Goal: Download file/media

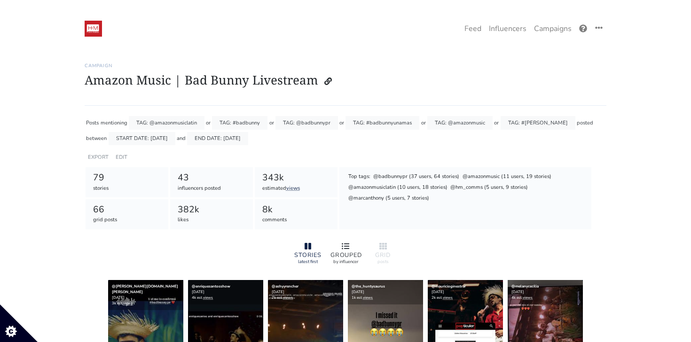
click at [344, 244] on icon at bounding box center [346, 246] width 8 height 6
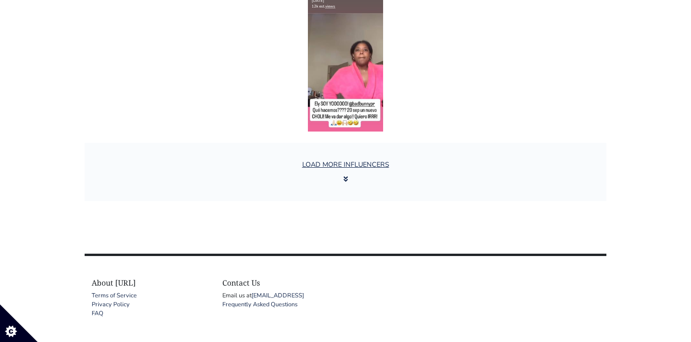
scroll to position [1665, 0]
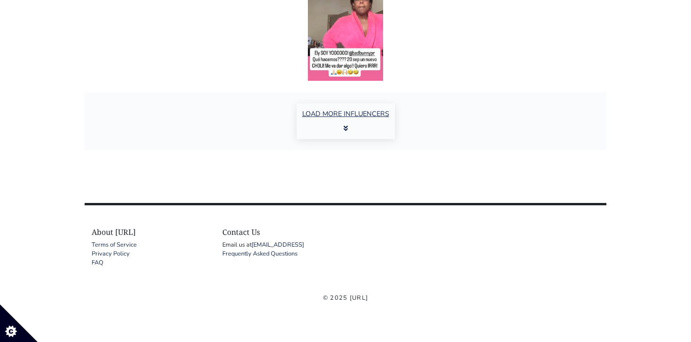
click at [349, 120] on button "LOAD MORE INFLUENCERS" at bounding box center [346, 121] width 98 height 36
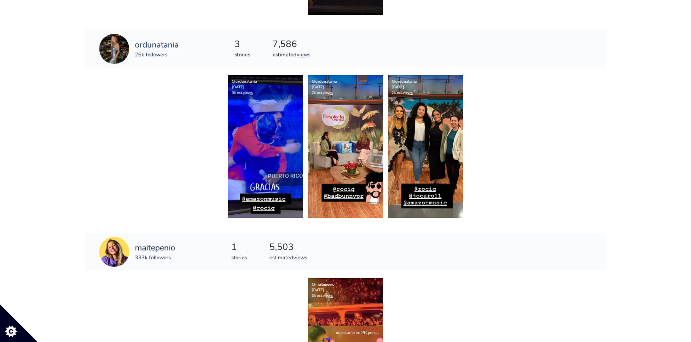
scroll to position [2362, 0]
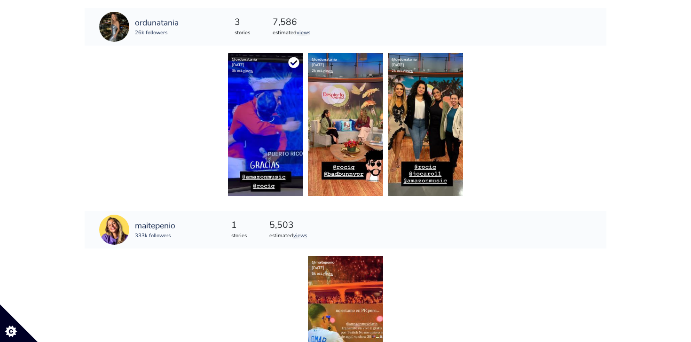
click at [294, 63] on icon at bounding box center [293, 62] width 11 height 11
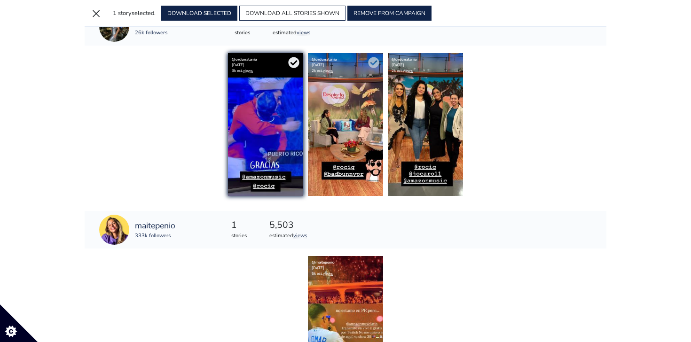
click at [380, 61] on div "@ordunatania [DATE] 2k est. views" at bounding box center [345, 65] width 75 height 24
click at [376, 62] on icon at bounding box center [373, 62] width 11 height 11
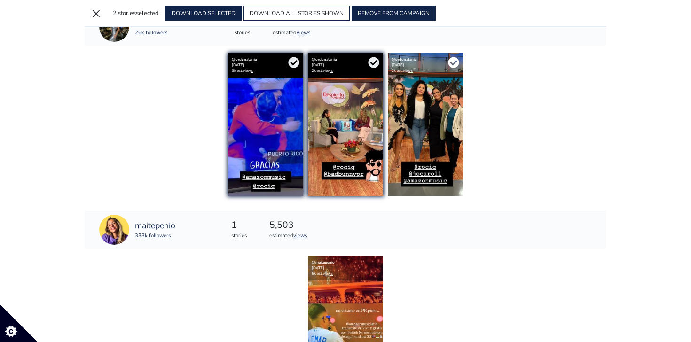
click at [453, 63] on icon at bounding box center [453, 62] width 11 height 11
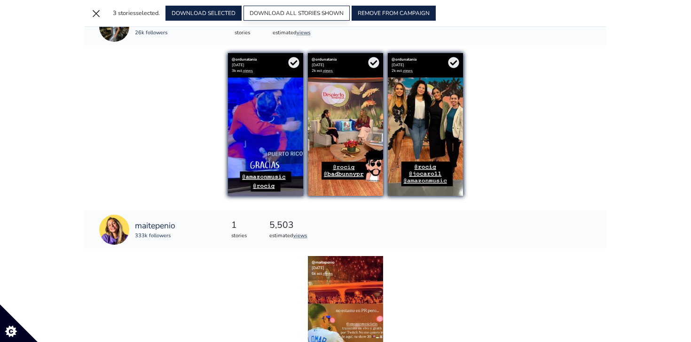
click at [311, 12] on button "DOWNLOAD ALL STORIES SHOWN" at bounding box center [296, 13] width 106 height 15
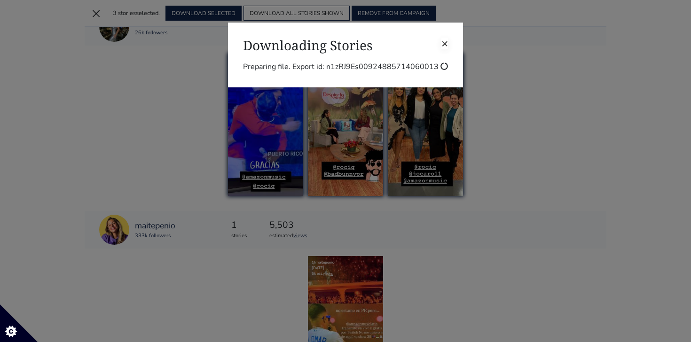
click at [445, 41] on span "×" at bounding box center [444, 43] width 7 height 15
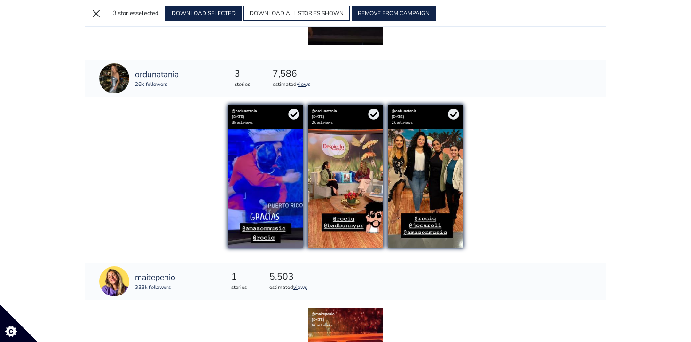
scroll to position [2288, 0]
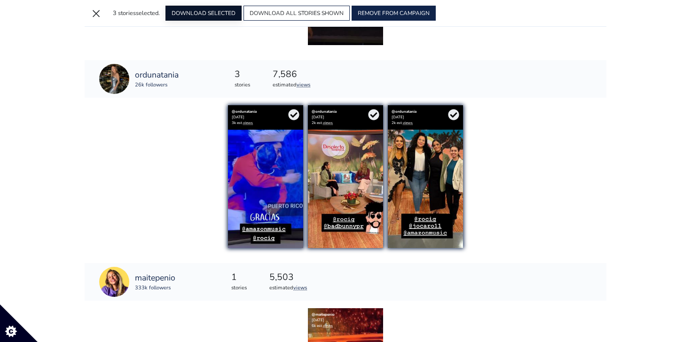
click at [214, 15] on button "DOWNLOAD SELECTED" at bounding box center [203, 13] width 76 height 15
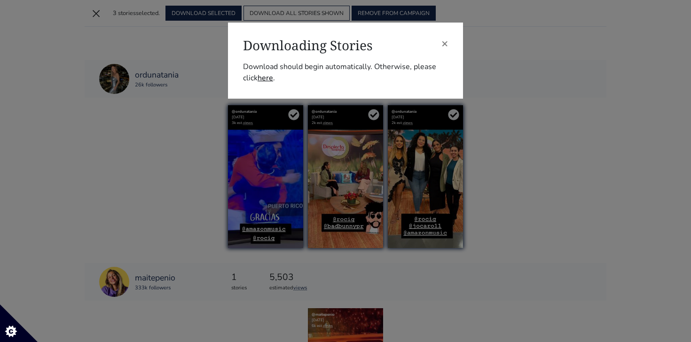
click at [266, 80] on link "here" at bounding box center [266, 78] width 16 height 10
click at [447, 42] on span "×" at bounding box center [444, 43] width 7 height 15
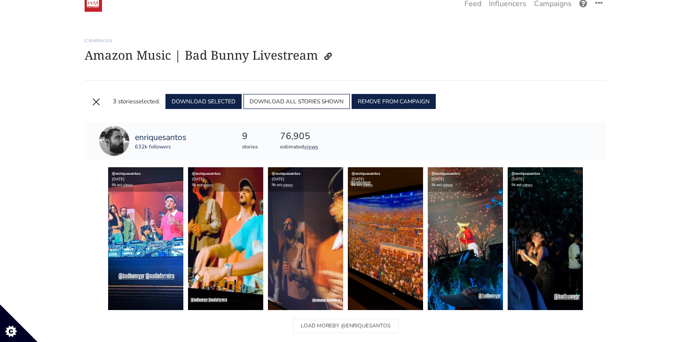
scroll to position [22, 0]
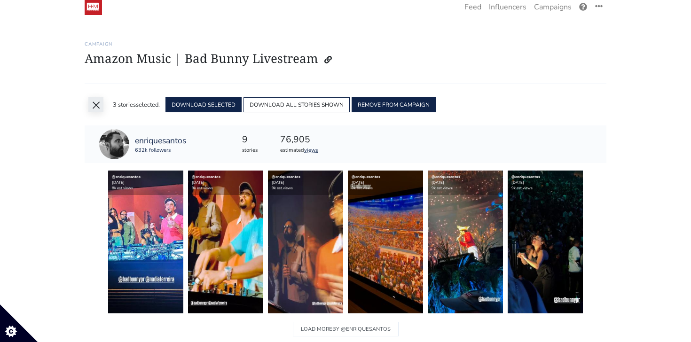
click at [99, 104] on button "×" at bounding box center [95, 104] width 15 height 15
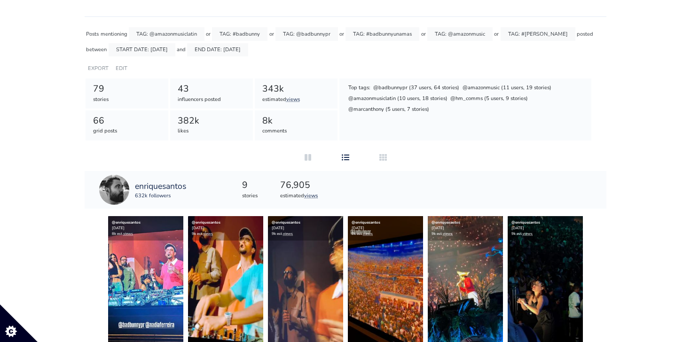
scroll to position [70, 0]
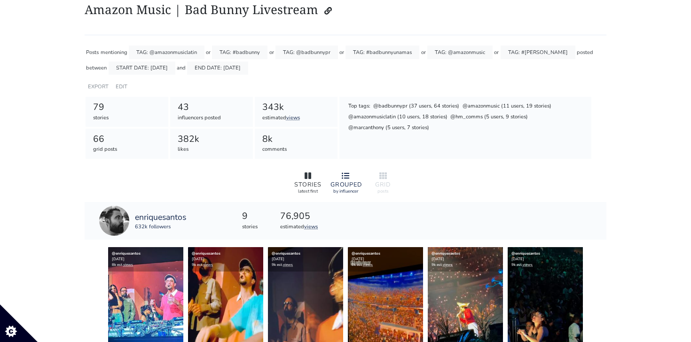
click at [313, 180] on div at bounding box center [308, 176] width 30 height 11
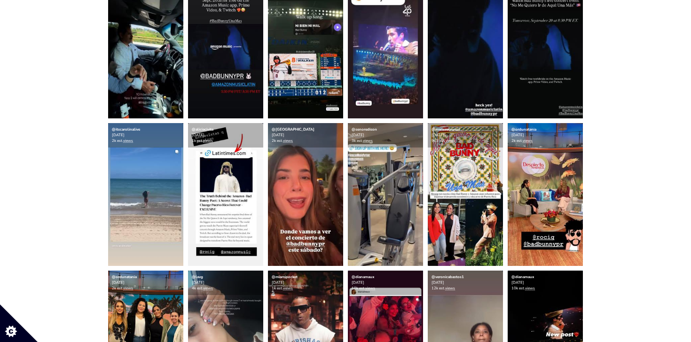
scroll to position [1615, 0]
